Goal: Task Accomplishment & Management: Complete application form

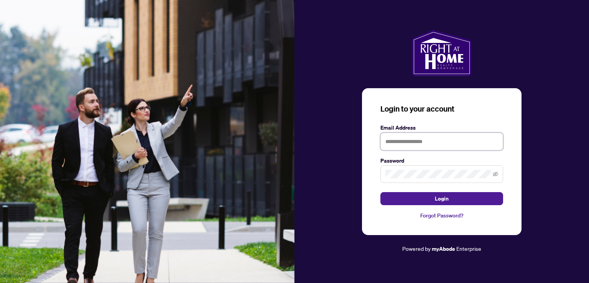
click at [406, 140] on input "text" at bounding box center [442, 142] width 123 height 18
type input "**********"
click at [381, 192] on button "Login" at bounding box center [442, 198] width 123 height 13
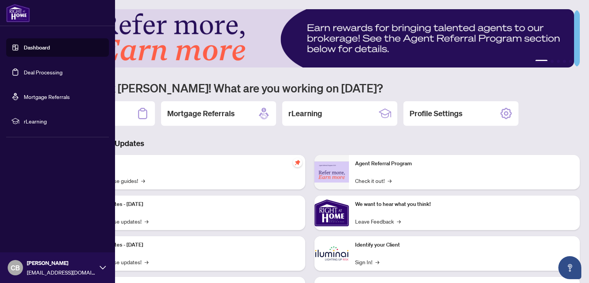
click at [28, 45] on link "Dashboard" at bounding box center [37, 47] width 26 height 7
click at [48, 48] on link "Dashboard" at bounding box center [37, 47] width 26 height 7
click at [37, 72] on link "Deal Processing" at bounding box center [43, 72] width 39 height 7
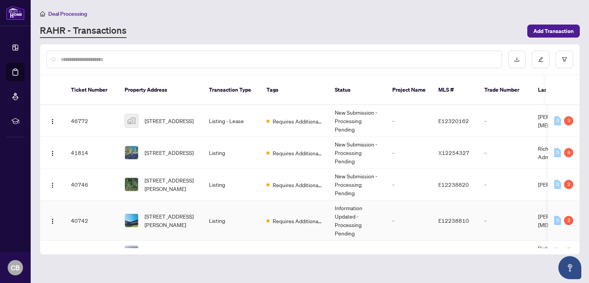
click at [161, 212] on span "[STREET_ADDRESS][PERSON_NAME]" at bounding box center [171, 220] width 52 height 17
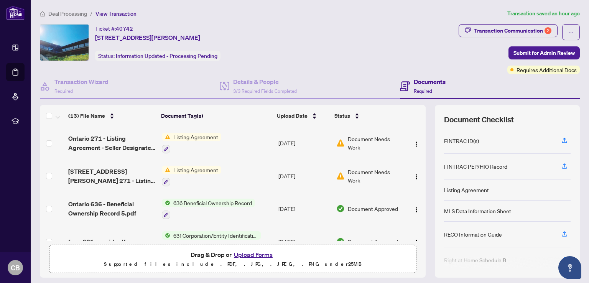
click at [192, 136] on span "Listing Agreement" at bounding box center [195, 137] width 51 height 8
click at [195, 133] on span "Listing Agreement" at bounding box center [195, 137] width 51 height 8
click at [114, 137] on span "Ontario 271 - Listing Agreement - Seller Designated Representation Agreement - …" at bounding box center [111, 143] width 87 height 18
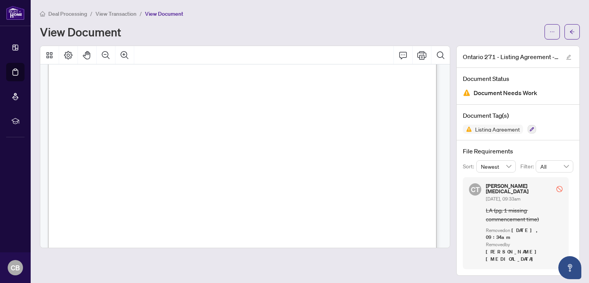
scroll to position [38, 0]
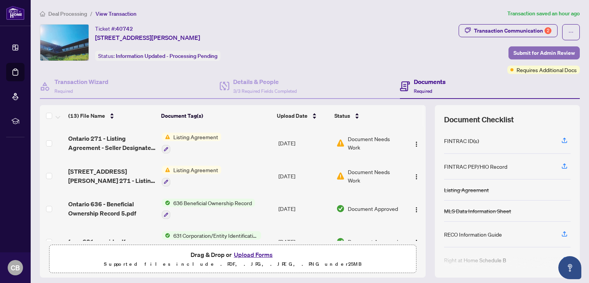
click at [523, 49] on span "Submit for Admin Review" at bounding box center [544, 53] width 61 height 12
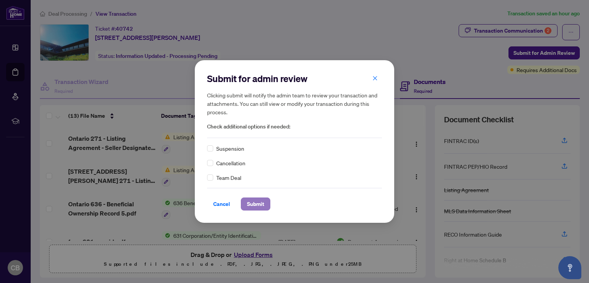
click at [258, 204] on span "Submit" at bounding box center [255, 204] width 17 height 12
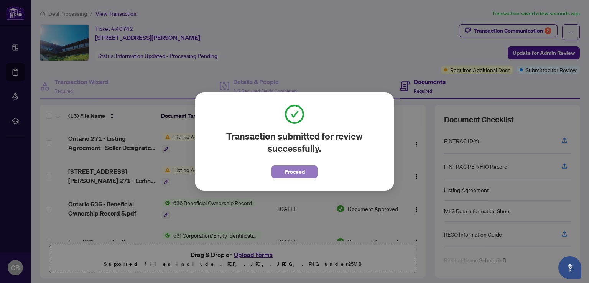
click at [301, 173] on span "Proceed" at bounding box center [295, 172] width 20 height 12
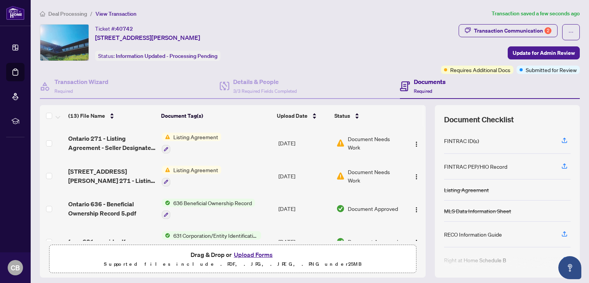
click at [196, 137] on span "Listing Agreement" at bounding box center [195, 137] width 51 height 8
click at [376, 142] on span "Document Needs Work" at bounding box center [375, 143] width 54 height 17
